Goal: Obtain resource: Download file/media

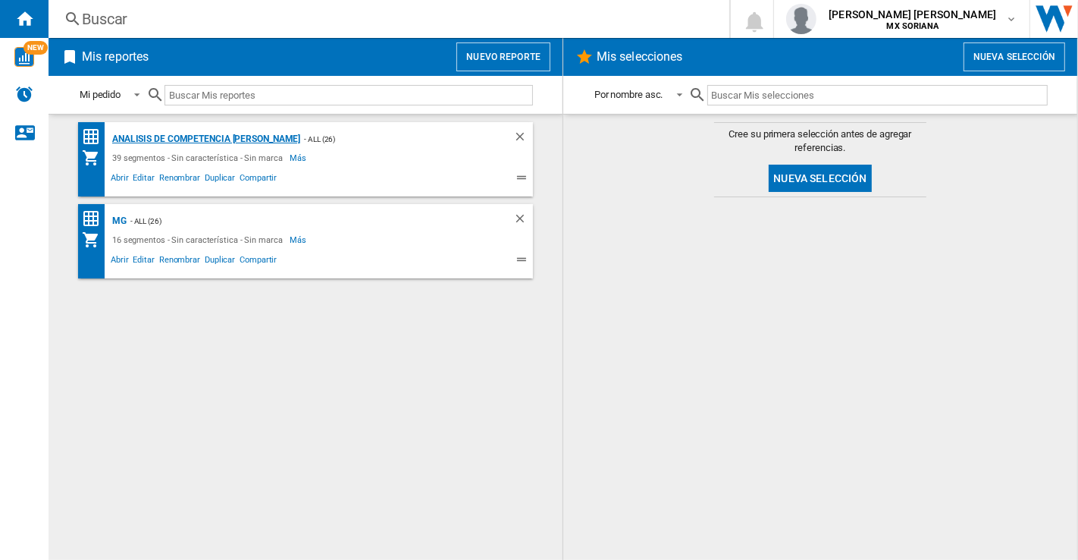
click at [222, 133] on div "Analisis de Competencia [PERSON_NAME]" at bounding box center [204, 139] width 192 height 19
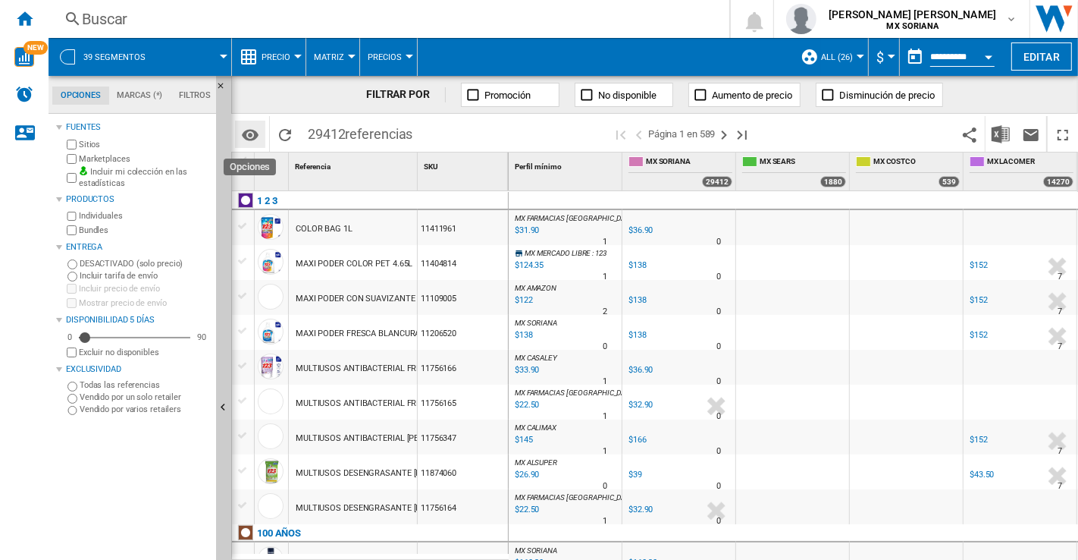
click at [240, 135] on button "Opciones" at bounding box center [250, 134] width 30 height 27
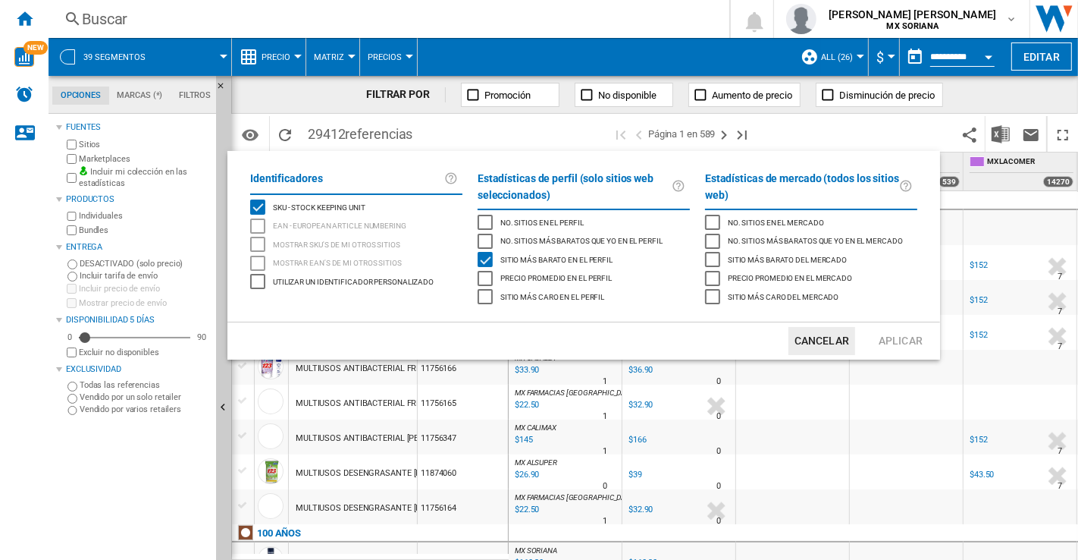
click at [609, 287] on md-checkbox "Sitio más caro en el perfil" at bounding box center [584, 296] width 212 height 19
click at [900, 335] on button "Aplicar" at bounding box center [900, 341] width 67 height 28
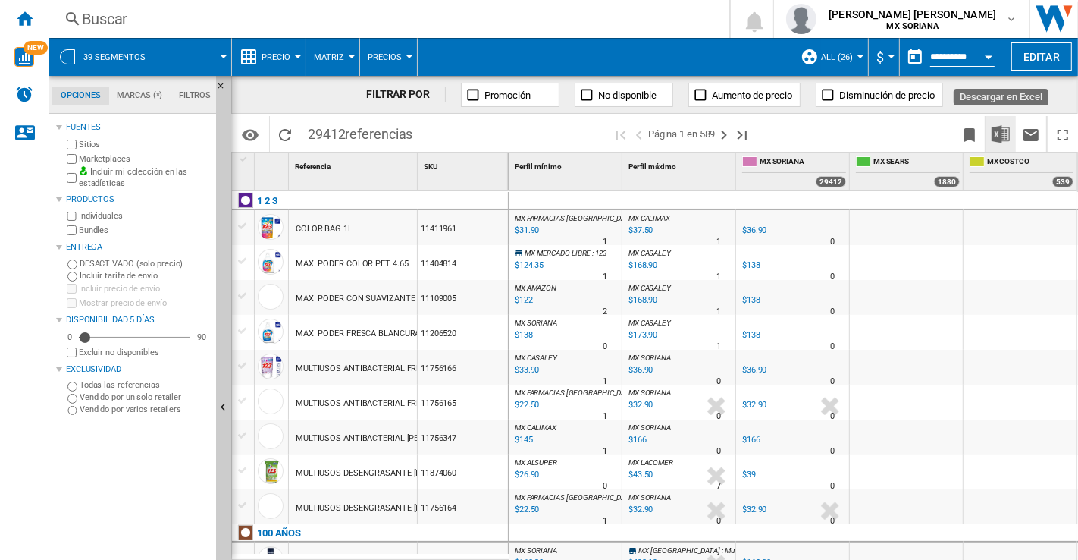
click at [1004, 130] on img "Descargar en Excel" at bounding box center [1001, 134] width 18 height 18
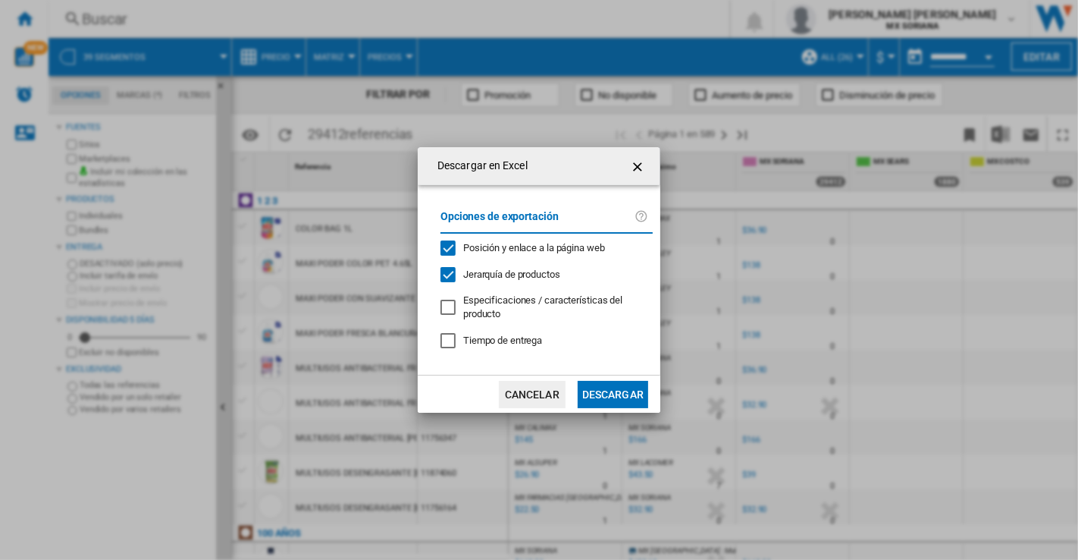
click at [632, 385] on button "Descargar" at bounding box center [613, 394] width 71 height 27
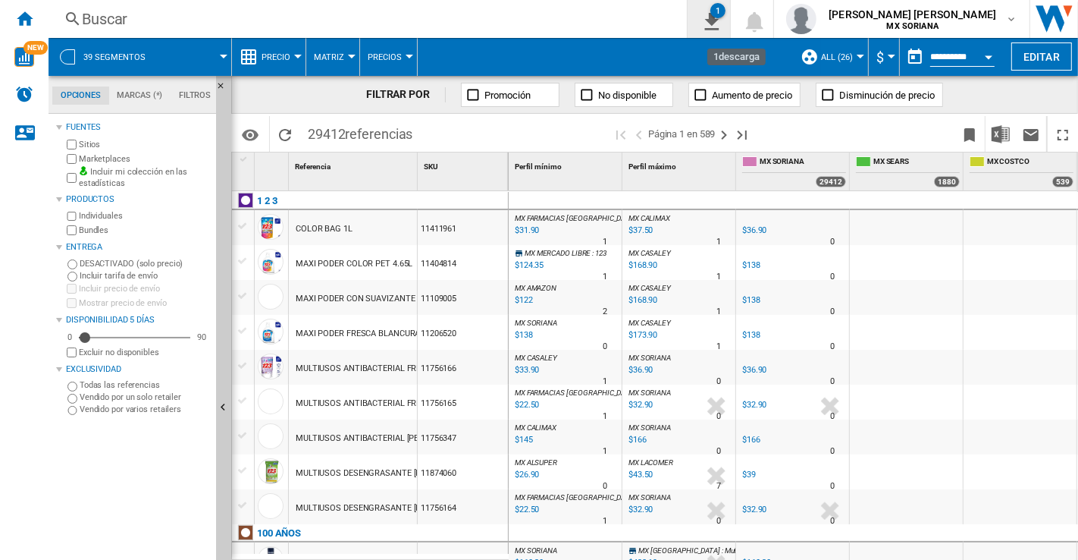
click at [718, 21] on ng-md-icon "1\a descarga" at bounding box center [709, 19] width 18 height 19
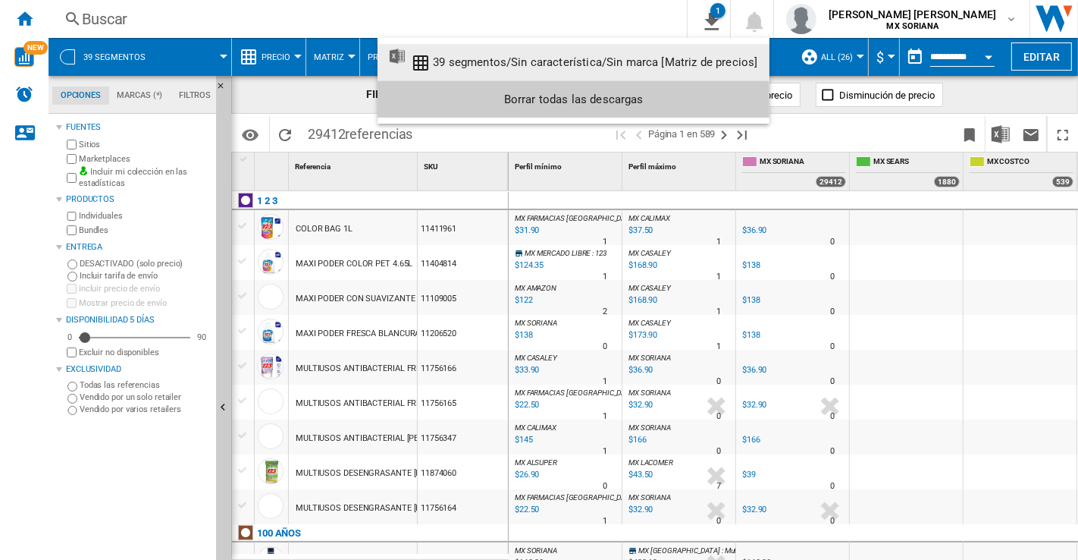
click at [776, 85] on md-backdrop at bounding box center [539, 280] width 1078 height 560
